Goal: Task Accomplishment & Management: Manage account settings

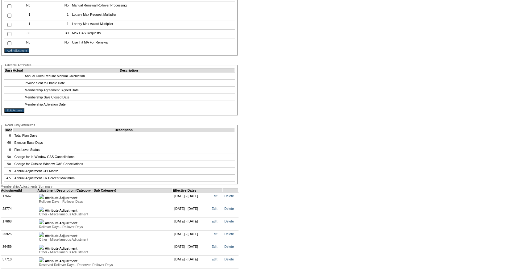
scroll to position [1431, 0]
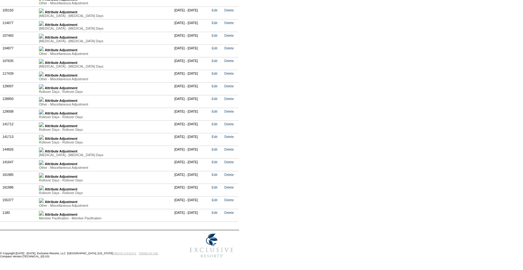
click at [45, 216] on div "Member Pacification - Member Pacification" at bounding box center [105, 218] width 132 height 4
click at [44, 199] on img at bounding box center [41, 200] width 5 height 5
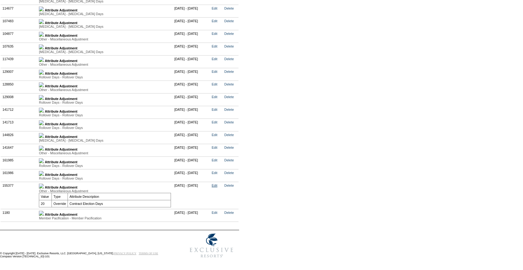
click at [217, 187] on link "Edit" at bounding box center [214, 185] width 6 height 4
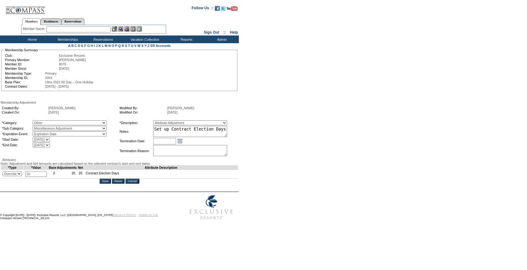
click at [136, 183] on input "Cancel" at bounding box center [132, 181] width 14 height 5
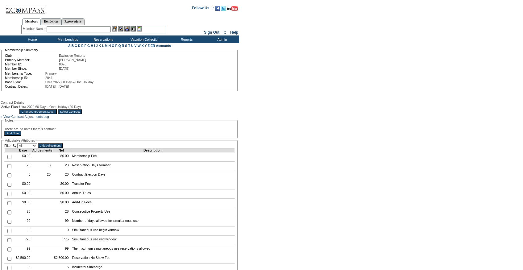
click at [83, 109] on table "Active Plan: Ultra 2022 60 Day – One Holiday (20 Day) Change Agreement Level Se…" at bounding box center [42, 109] width 82 height 10
click at [82, 112] on input "Select Contract" at bounding box center [70, 111] width 25 height 5
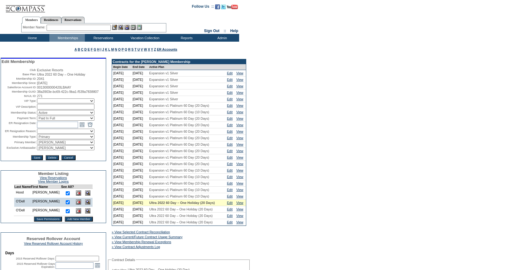
click at [97, 29] on input "text" at bounding box center [79, 28] width 64 height 6
paste input "Herbruck"
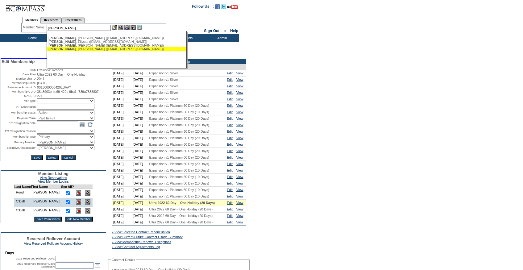
click at [81, 48] on div "Herbruck , Sheri (herbrucks@att.net)" at bounding box center [116, 49] width 136 height 4
type input "Herbruck, Sheri (herbrucks@att.net)"
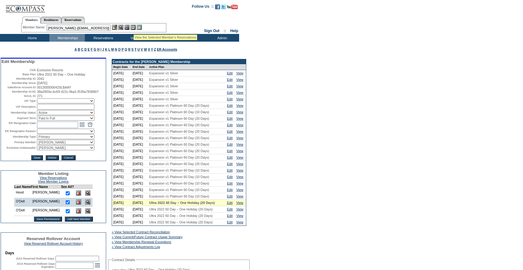
click at [129, 27] on img at bounding box center [126, 27] width 5 height 5
click at [117, 27] on img at bounding box center [114, 27] width 5 height 5
